Goal: Task Accomplishment & Management: Manage account settings

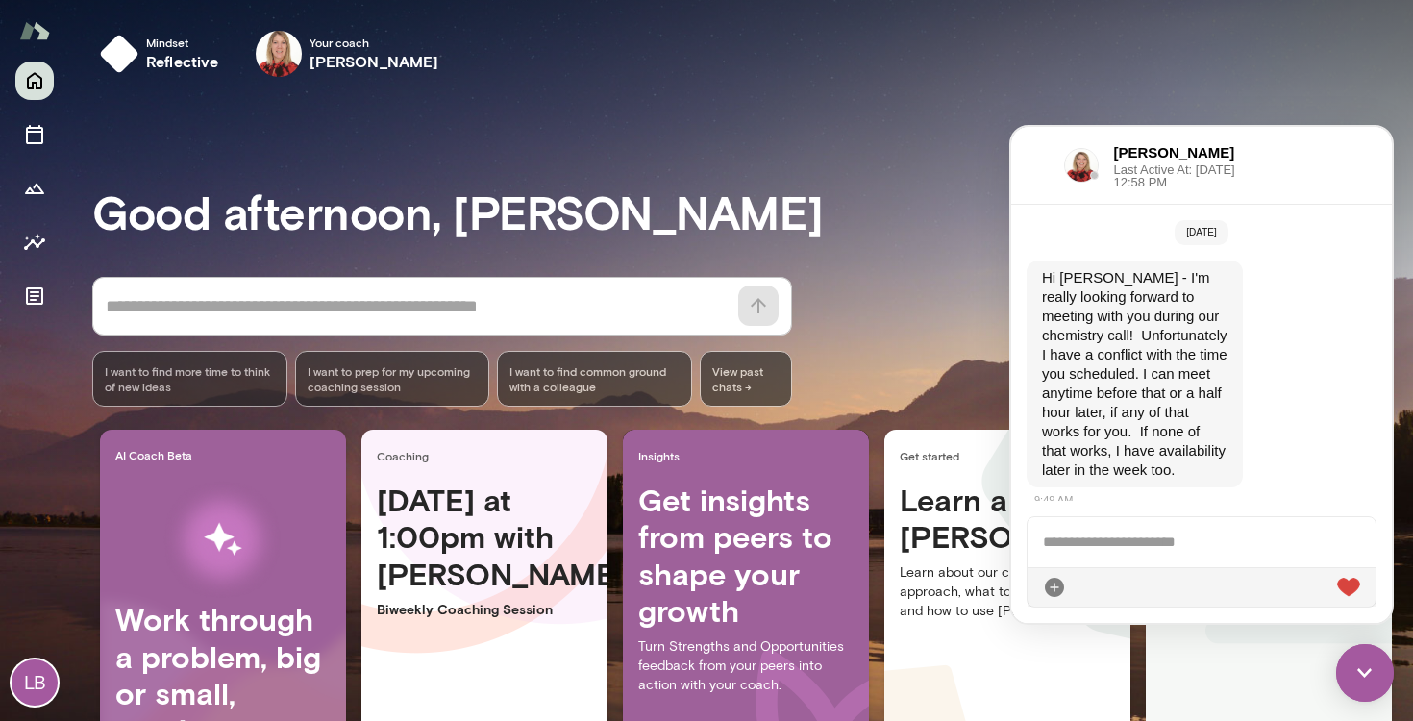
scroll to position [5912, 0]
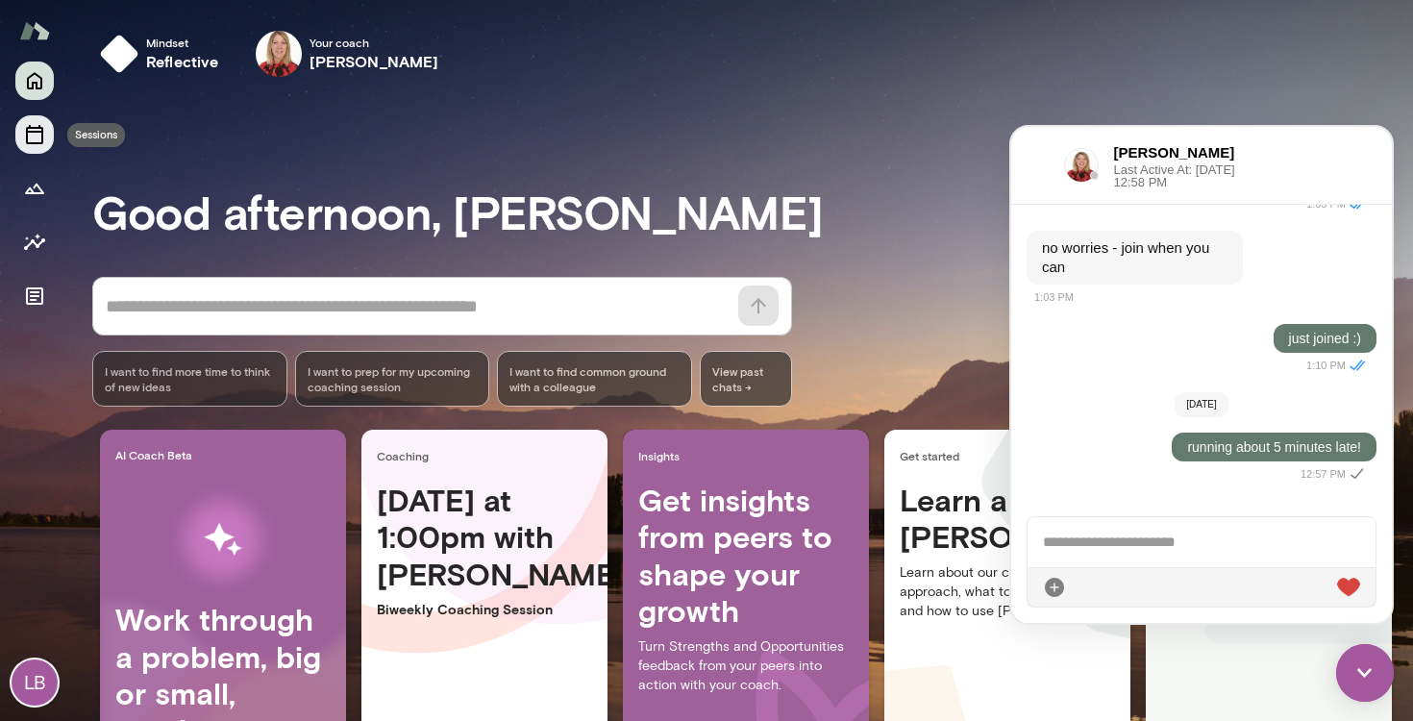
click at [33, 136] on icon "Sessions" at bounding box center [34, 134] width 23 height 23
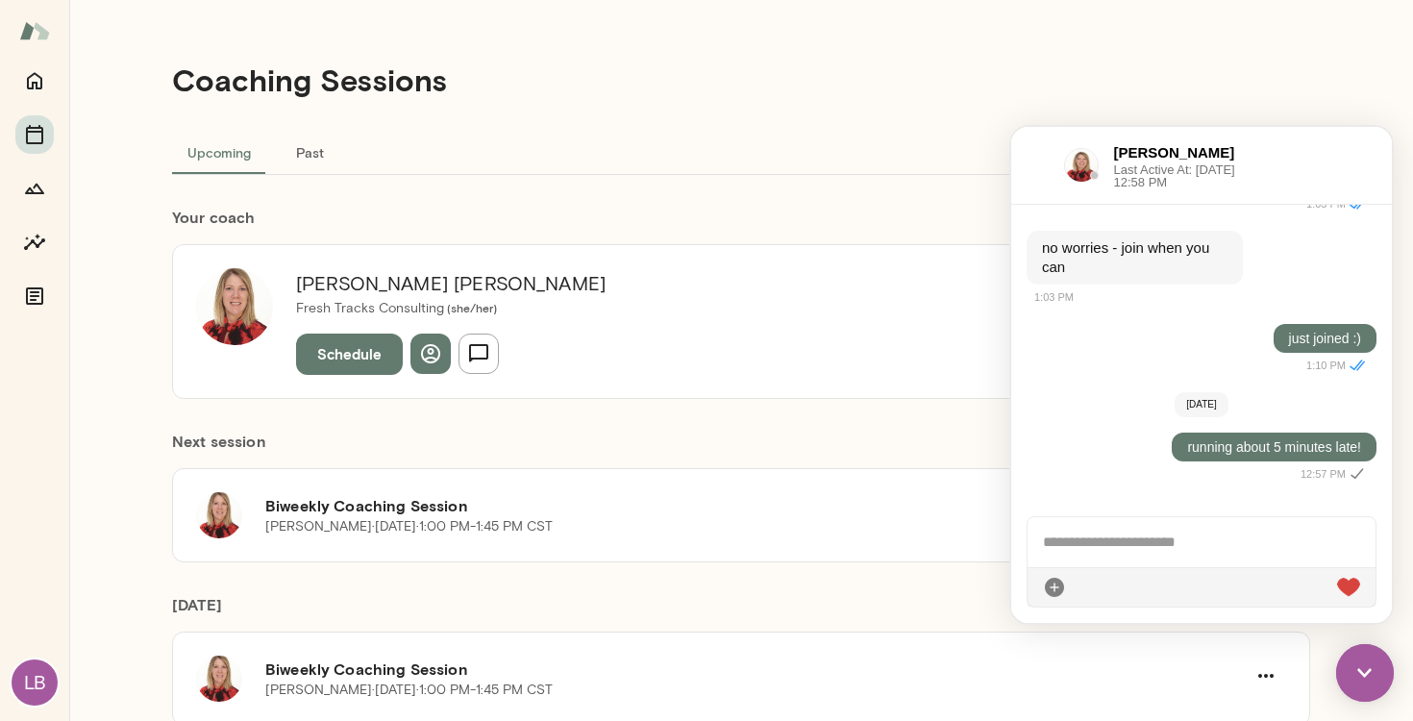
click at [737, 158] on div "Upcoming Past" at bounding box center [741, 152] width 1138 height 46
click at [761, 441] on h6 "Next session" at bounding box center [741, 449] width 1138 height 38
click at [1369, 672] on img at bounding box center [1365, 673] width 58 height 58
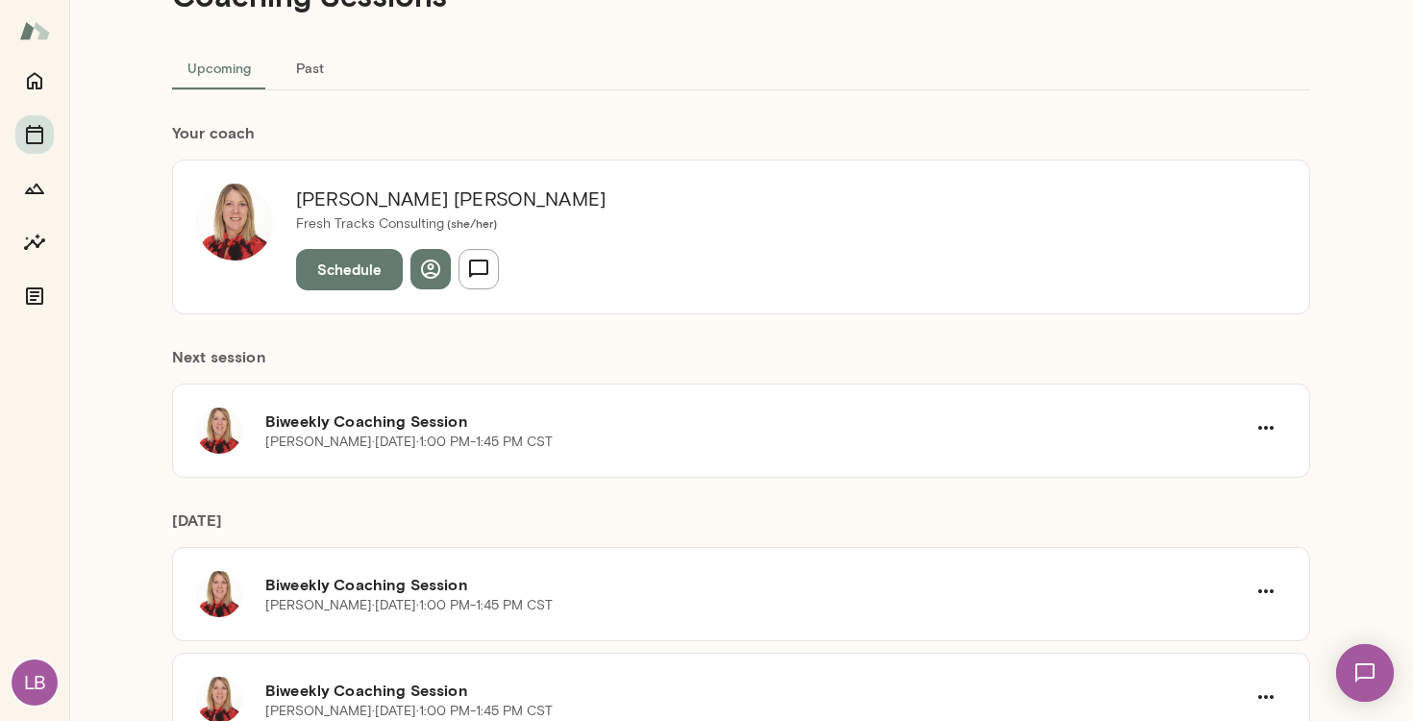
scroll to position [84, 0]
click at [1269, 425] on icon "button" at bounding box center [1266, 428] width 23 height 23
click at [1219, 501] on span "Cancel" at bounding box center [1231, 507] width 83 height 23
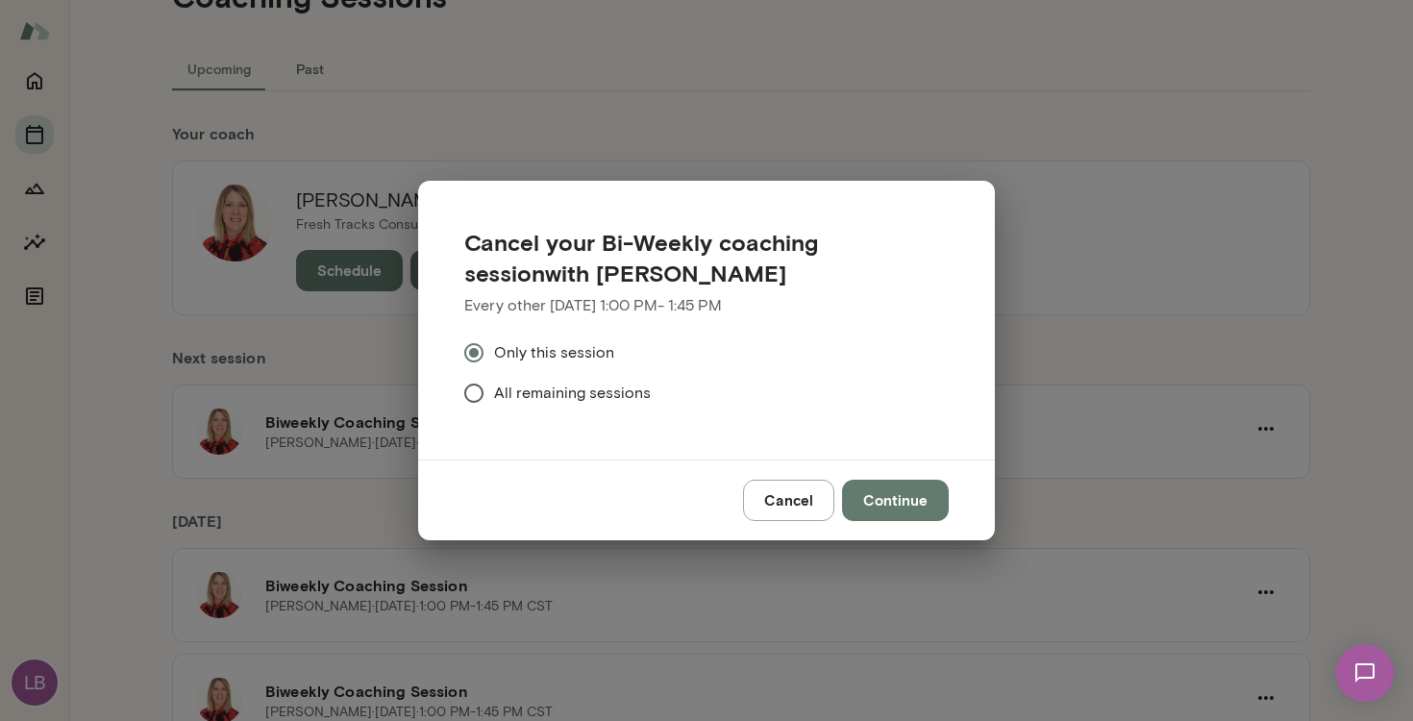
click at [568, 394] on span "All remaining sessions" at bounding box center [572, 393] width 157 height 23
click at [887, 502] on button "Continue" at bounding box center [895, 500] width 107 height 40
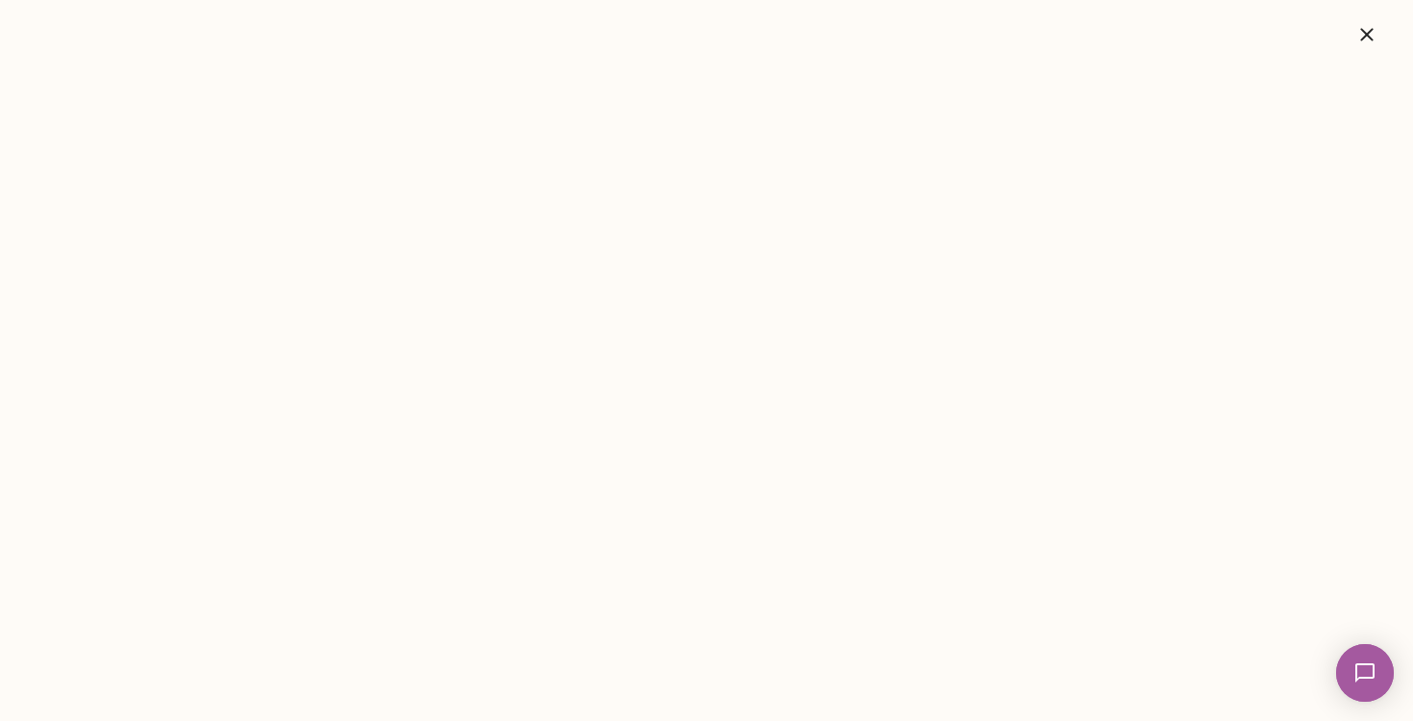
click at [1369, 38] on icon "button" at bounding box center [1367, 34] width 23 height 23
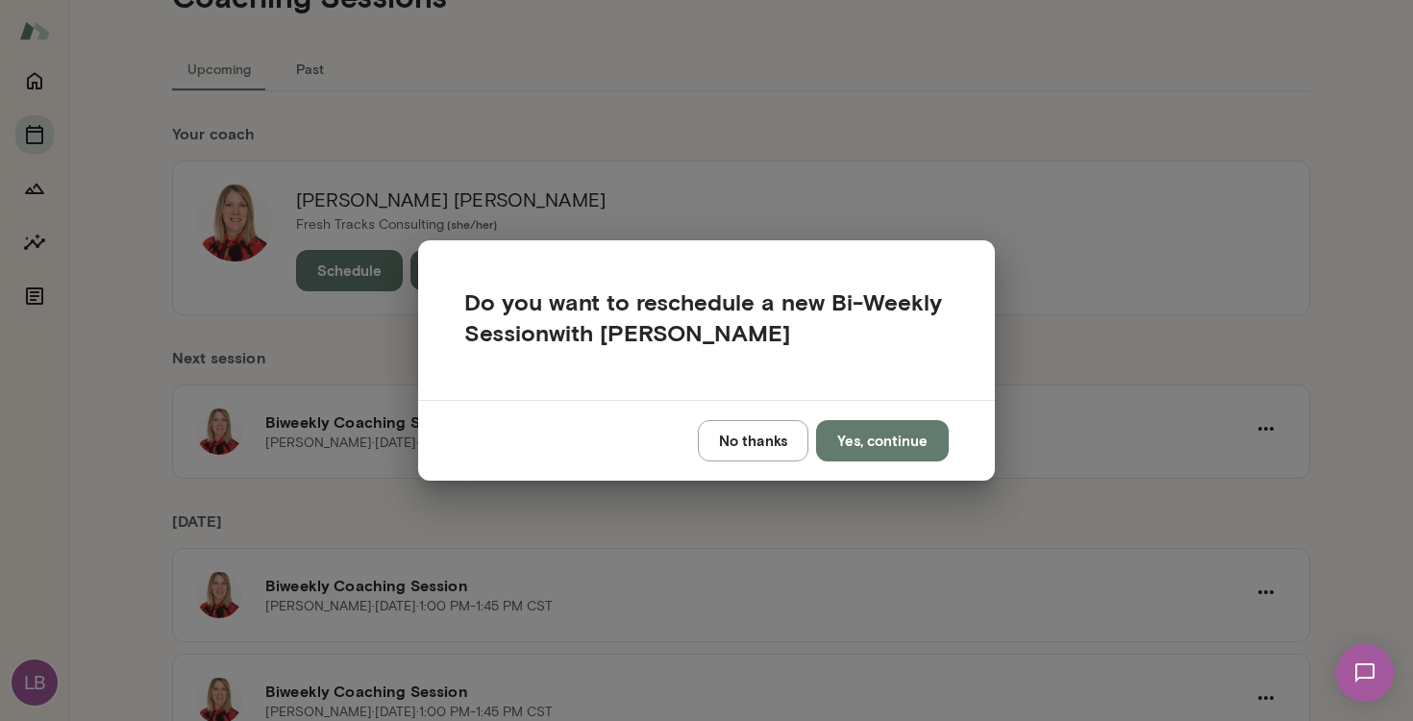
click at [761, 444] on button "No thanks" at bounding box center [753, 440] width 111 height 40
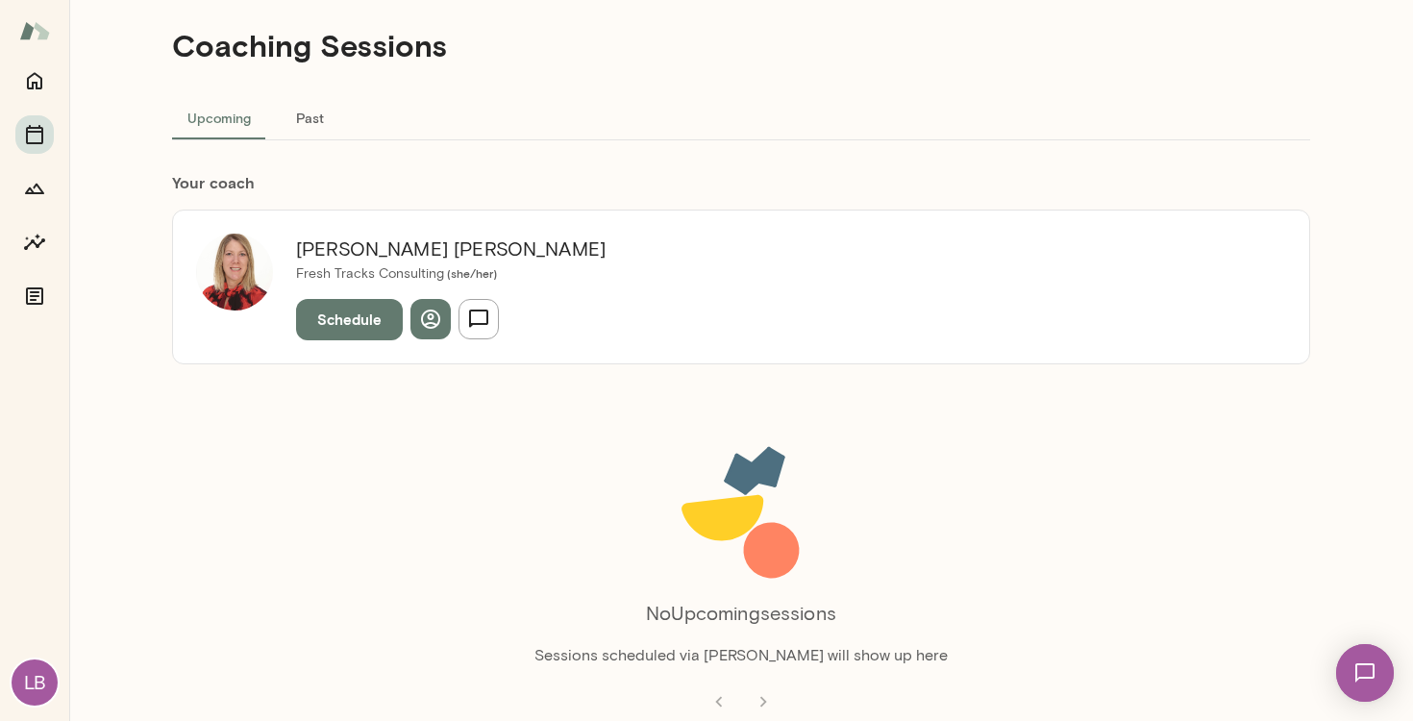
scroll to position [34, 0]
